Goal: Navigation & Orientation: Find specific page/section

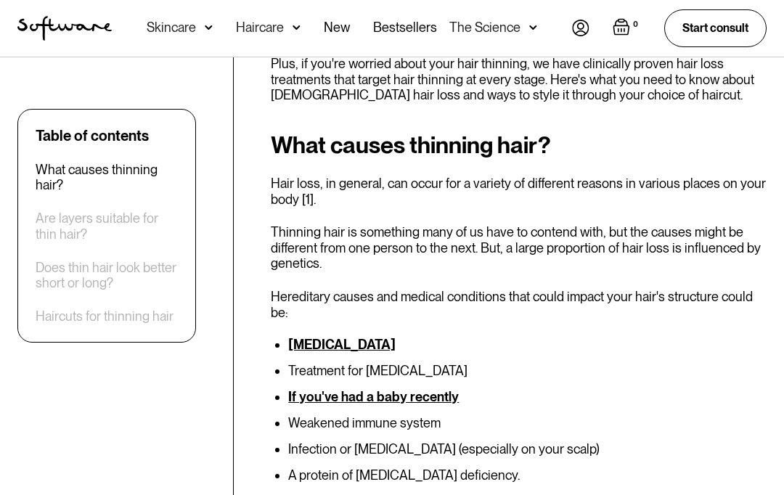
scroll to position [612, 0]
click at [404, 25] on link "Bestsellers" at bounding box center [405, 28] width 64 height 57
